Goal: Find specific page/section

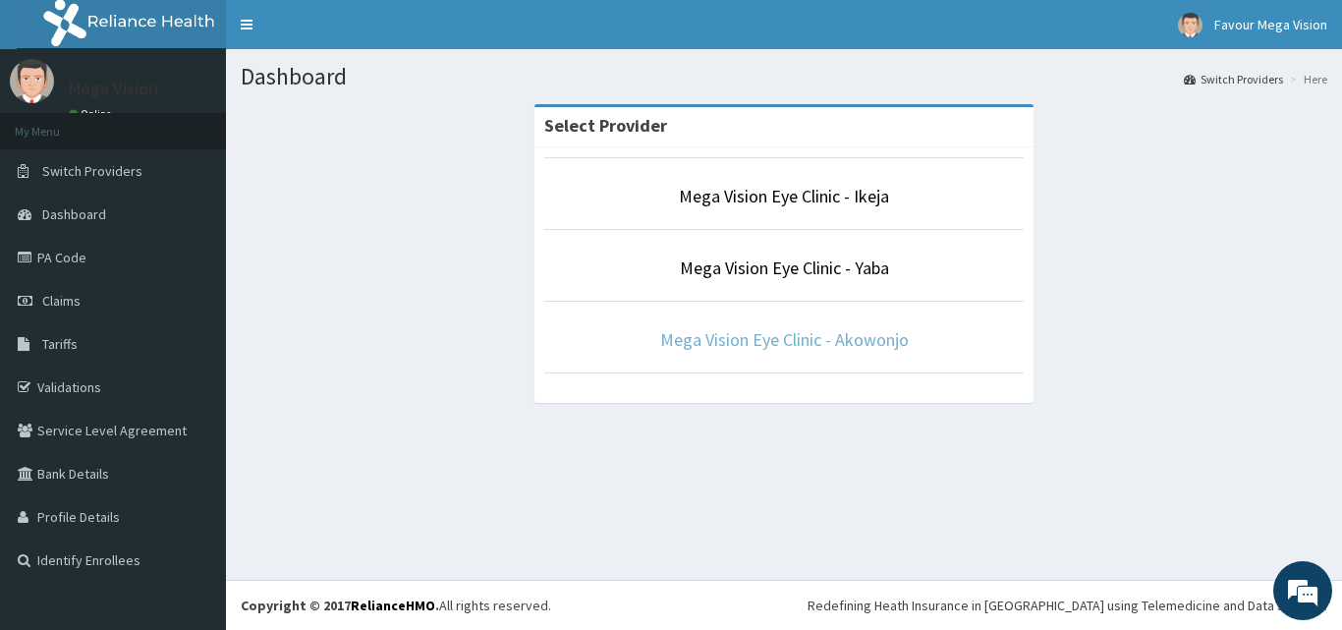
click at [770, 339] on link "Mega Vision Eye Clinic - Akowonjo" at bounding box center [784, 339] width 248 height 23
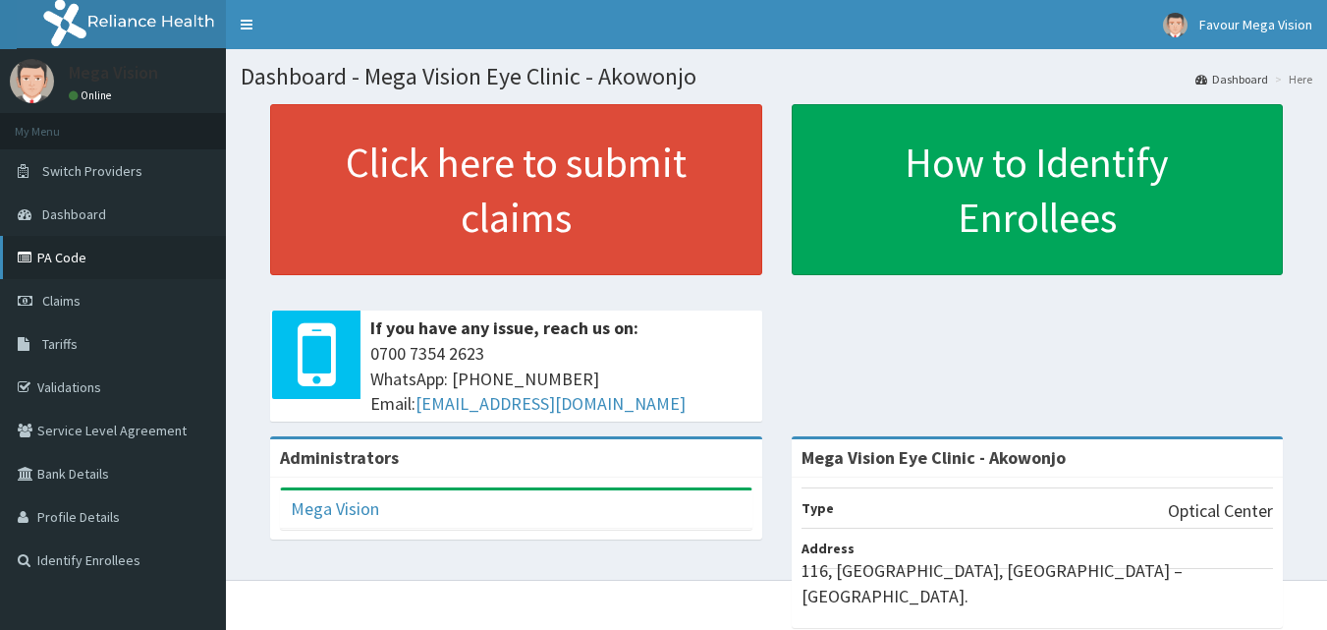
click at [72, 259] on link "PA Code" at bounding box center [113, 257] width 226 height 43
